Goal: Communication & Community: Participate in discussion

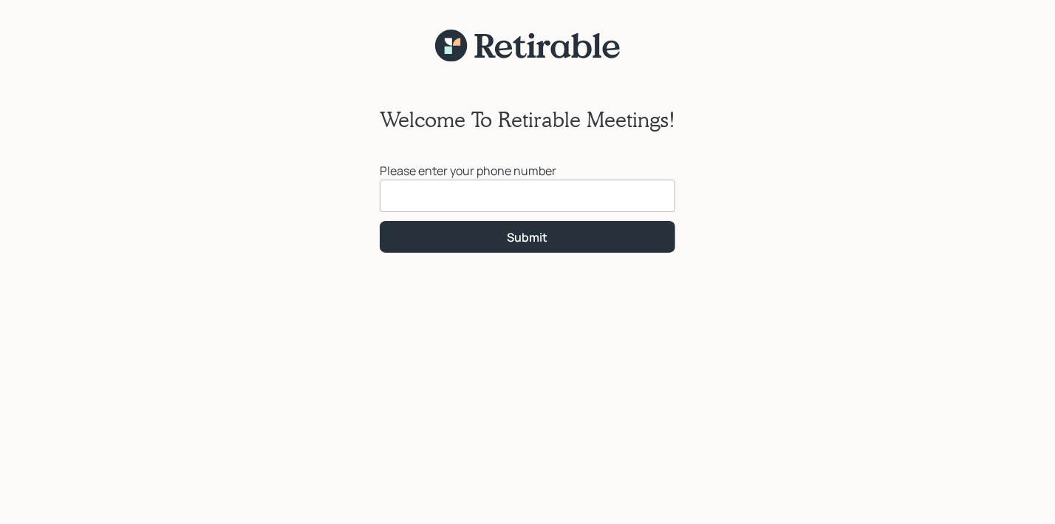
click at [428, 191] on input at bounding box center [527, 195] width 295 height 32
type input "[PHONE_NUMBER]"
click at [479, 255] on div "Welcome To Retirable Meetings! Please enter your phone number [PHONE_NUMBER] Su…" at bounding box center [527, 165] width 325 height 205
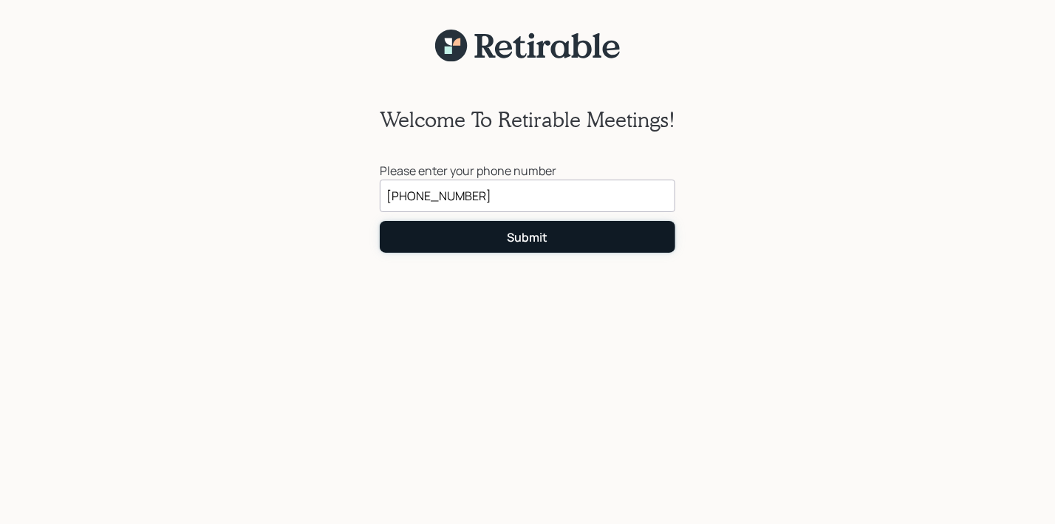
click at [487, 239] on button "Submit" at bounding box center [527, 237] width 295 height 32
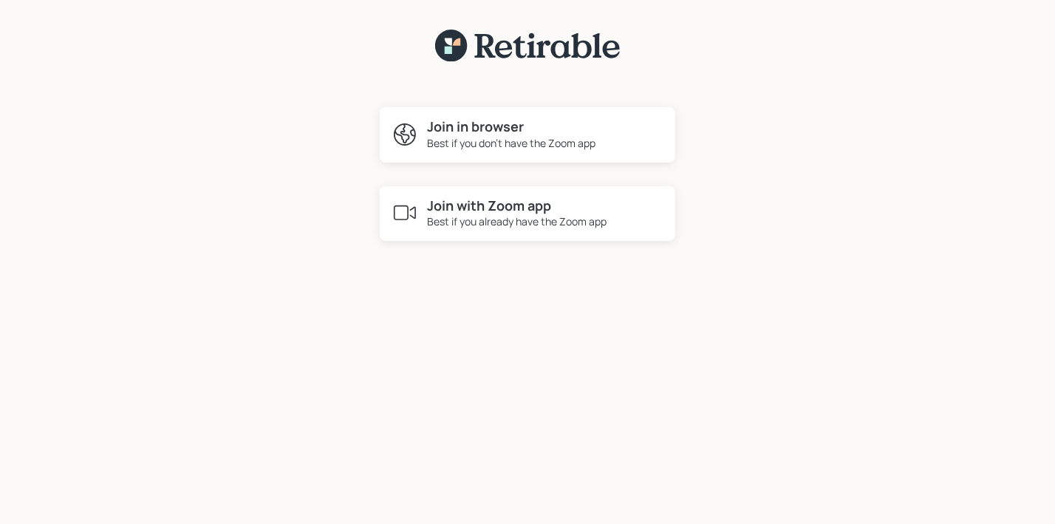
click at [487, 130] on h4 "Join in browser" at bounding box center [511, 127] width 168 height 16
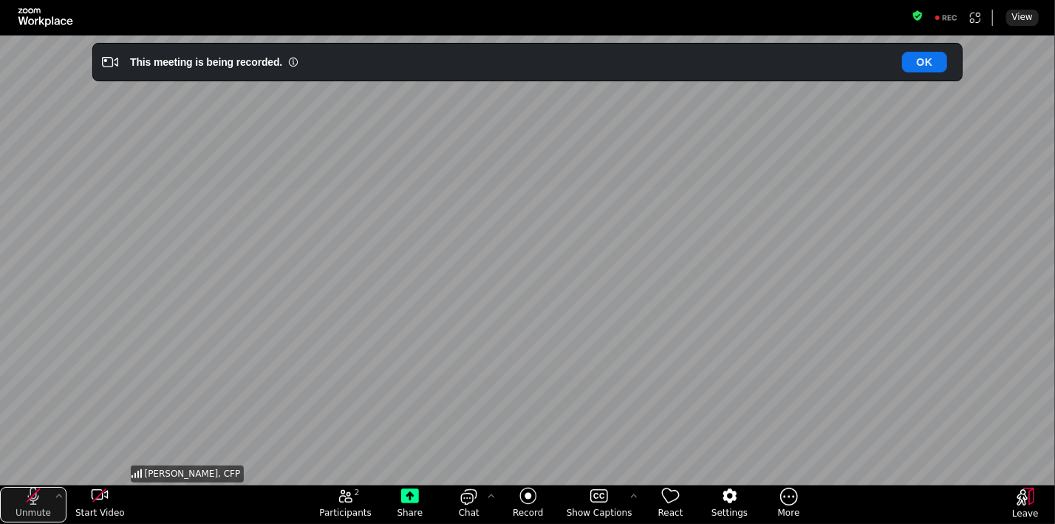
click at [28, 505] on button "Unmute" at bounding box center [33, 504] width 66 height 35
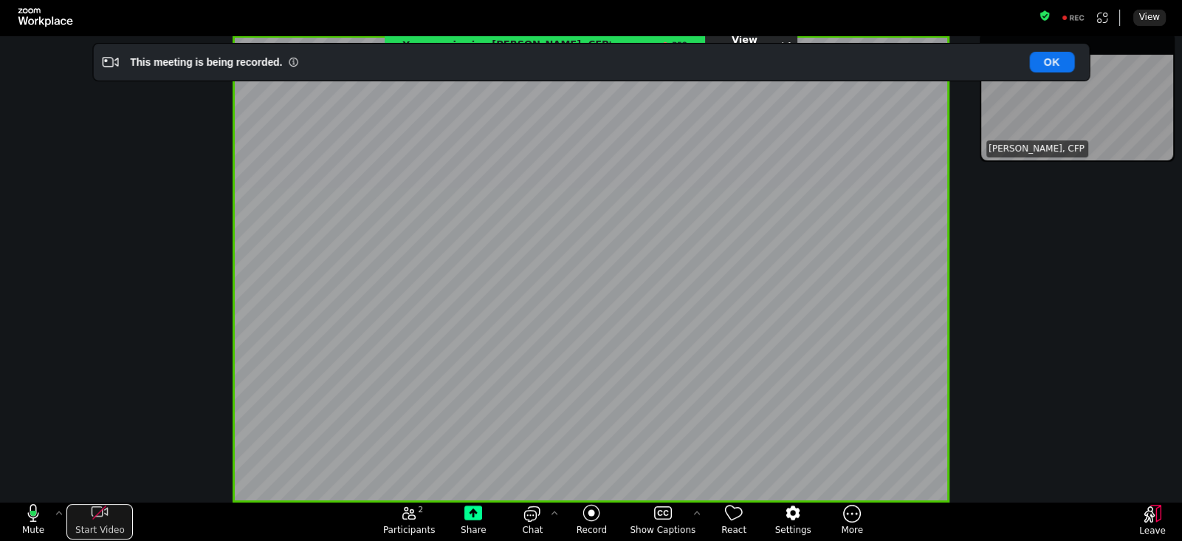
click at [103, 518] on icon "start my video" at bounding box center [100, 513] width 18 height 18
